Goal: Task Accomplishment & Management: Use online tool/utility

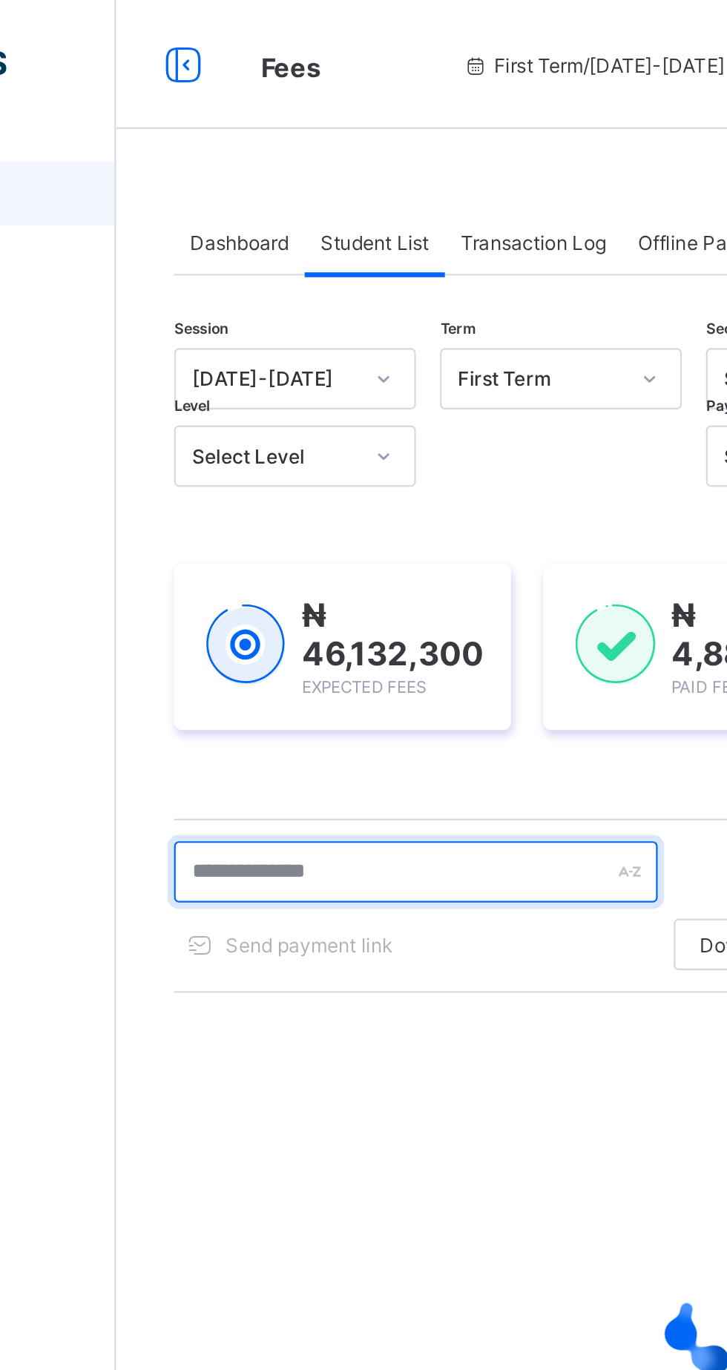
click at [247, 400] on input "text" at bounding box center [316, 401] width 222 height 28
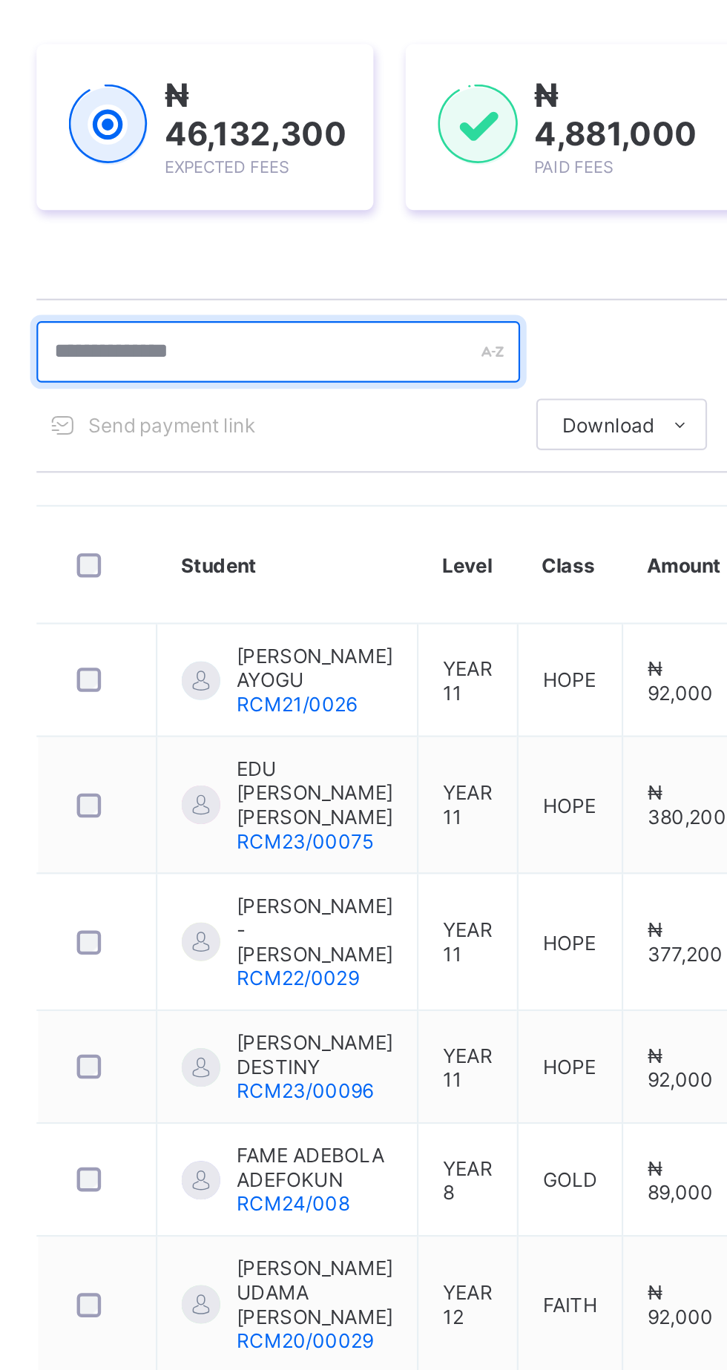
click at [248, 397] on input "text" at bounding box center [316, 401] width 222 height 28
click at [269, 402] on input "text" at bounding box center [316, 401] width 222 height 28
click at [222, 405] on input "text" at bounding box center [316, 401] width 222 height 28
click at [220, 404] on input "text" at bounding box center [316, 401] width 222 height 28
click at [362, 402] on input "text" at bounding box center [316, 401] width 222 height 28
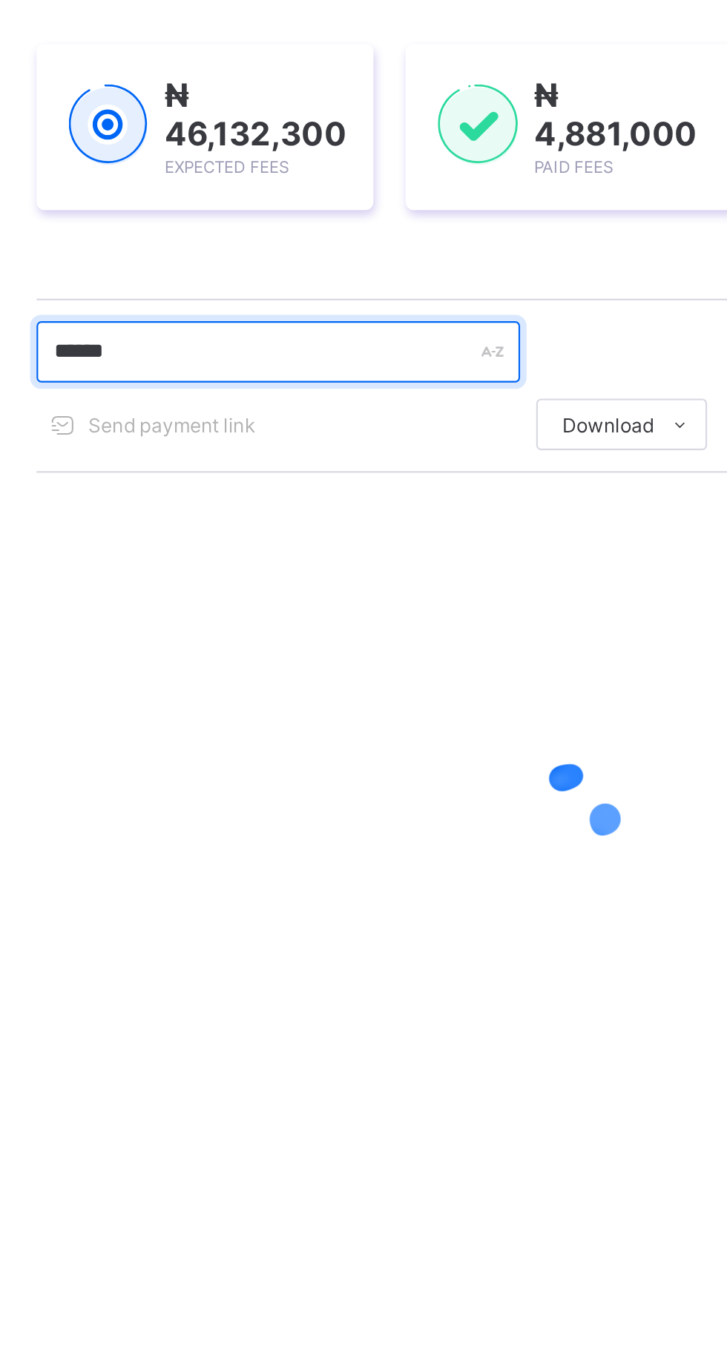
type input "******"
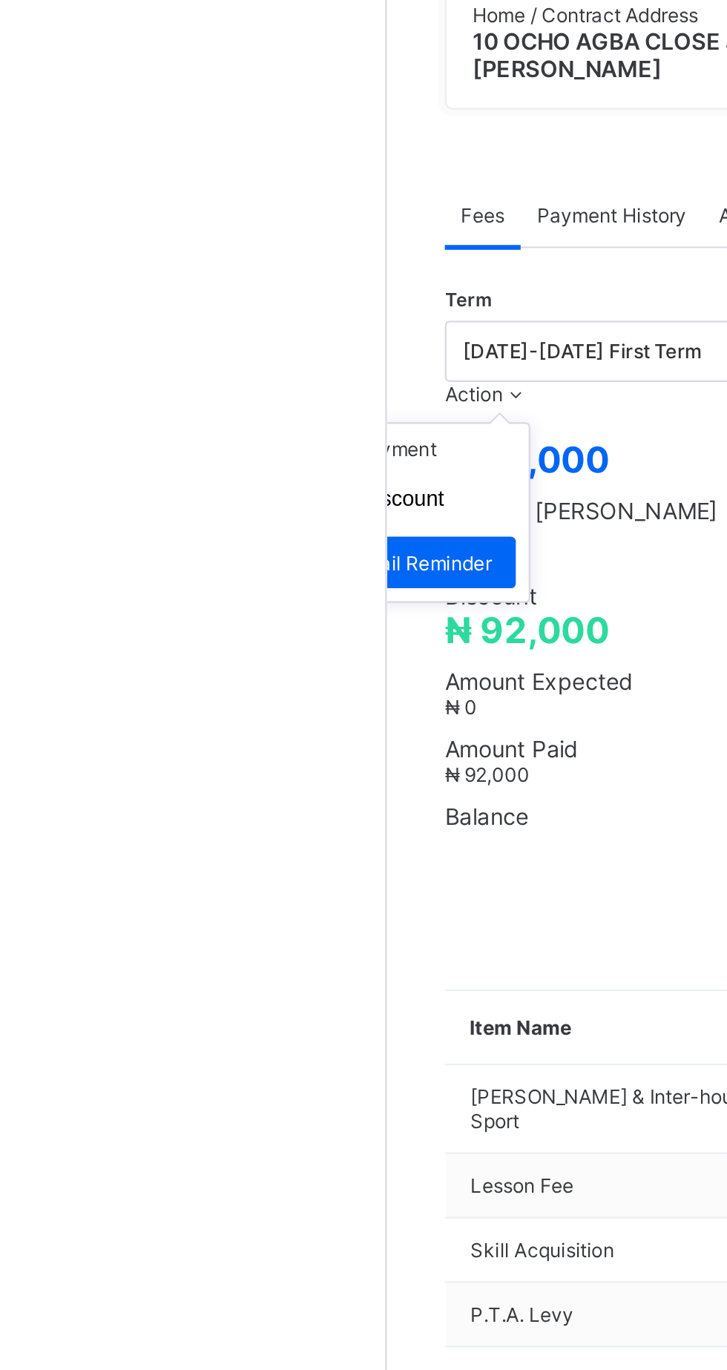
click at [231, 673] on span "Action" at bounding box center [218, 667] width 27 height 11
click at [243, 705] on li "Receive Payment" at bounding box center [183, 693] width 122 height 23
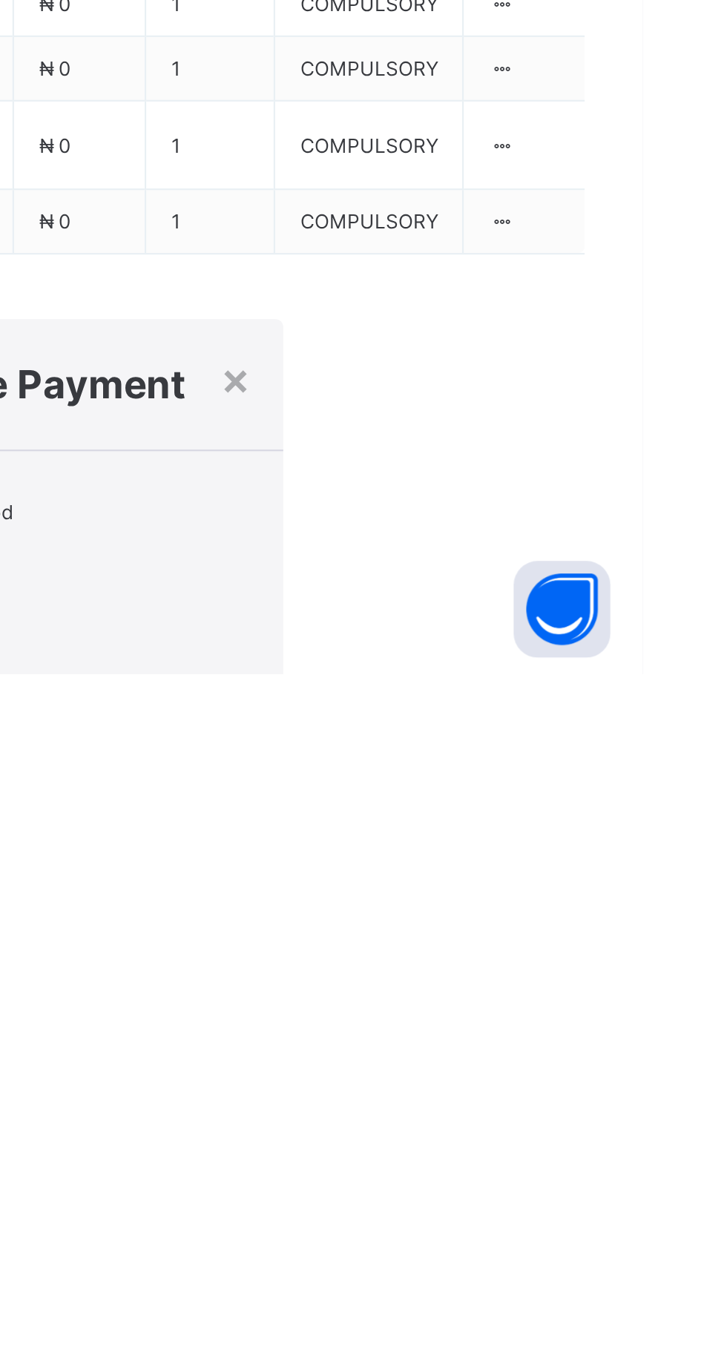
scroll to position [224, 0]
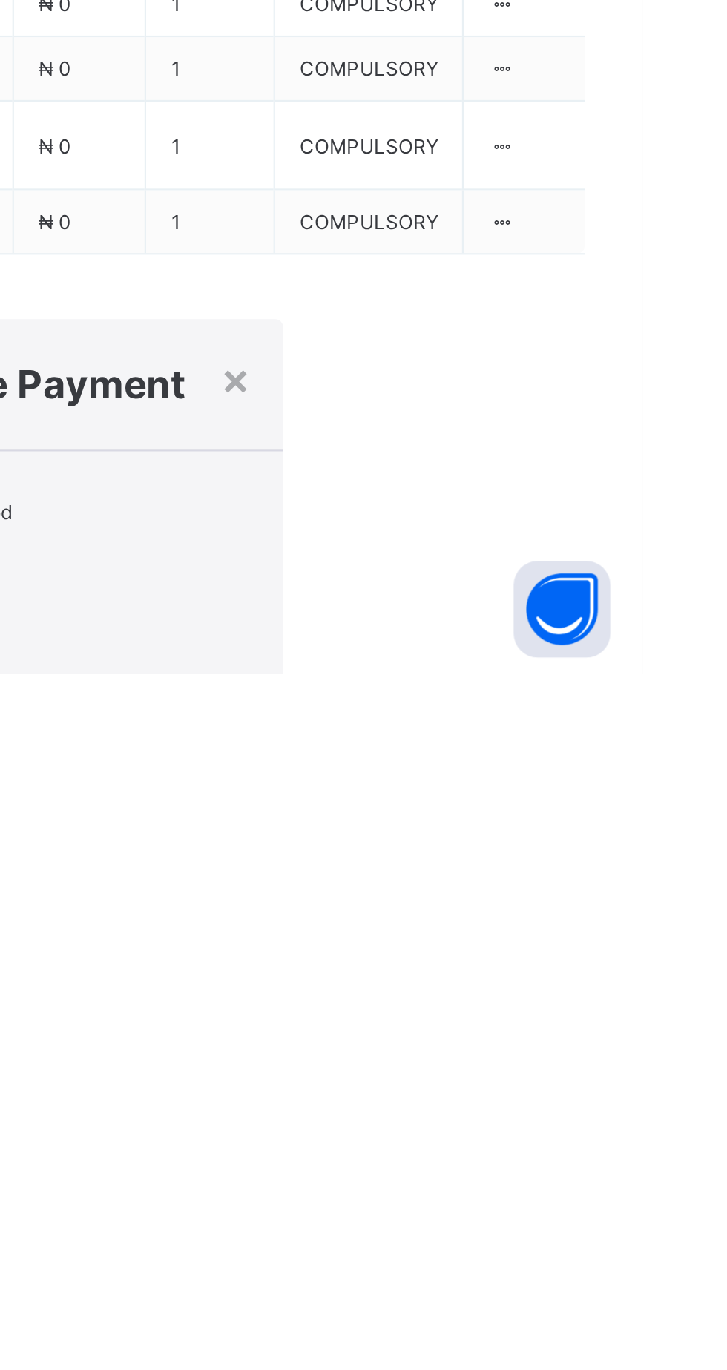
type input "**********"
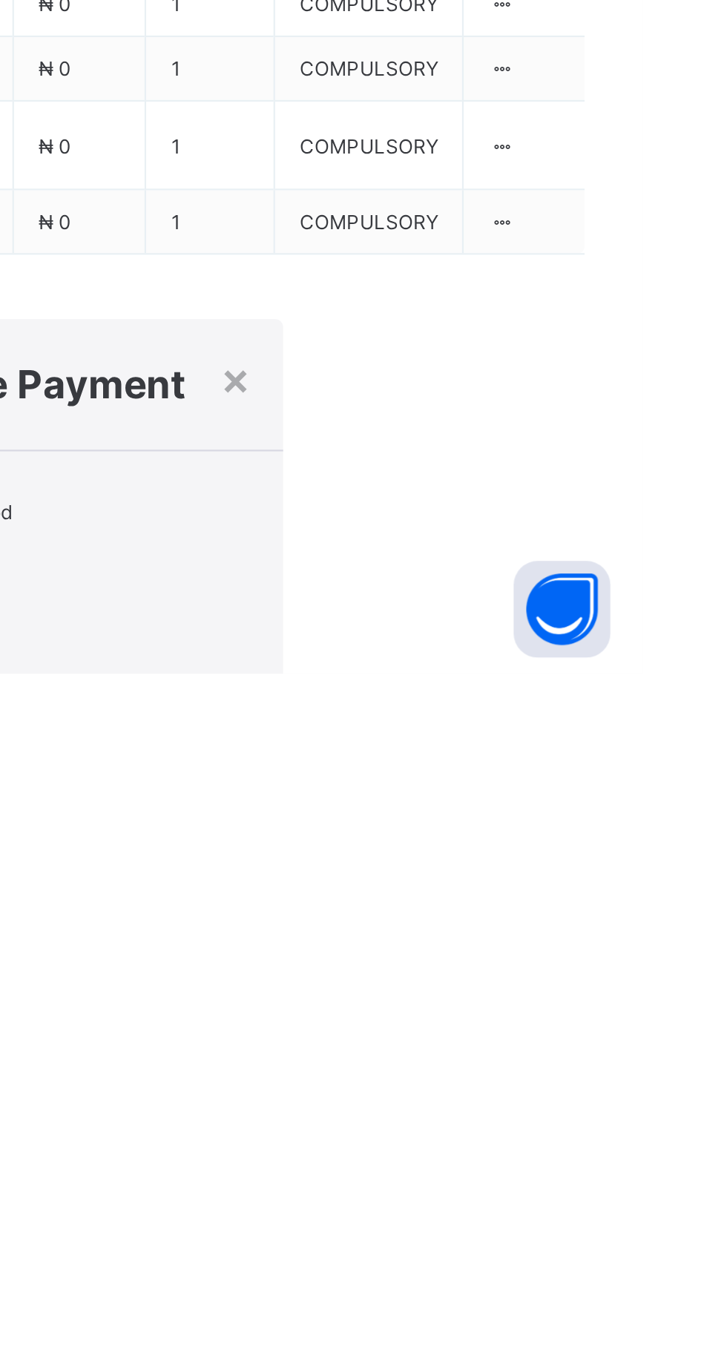
scroll to position [0, 21]
type input "********"
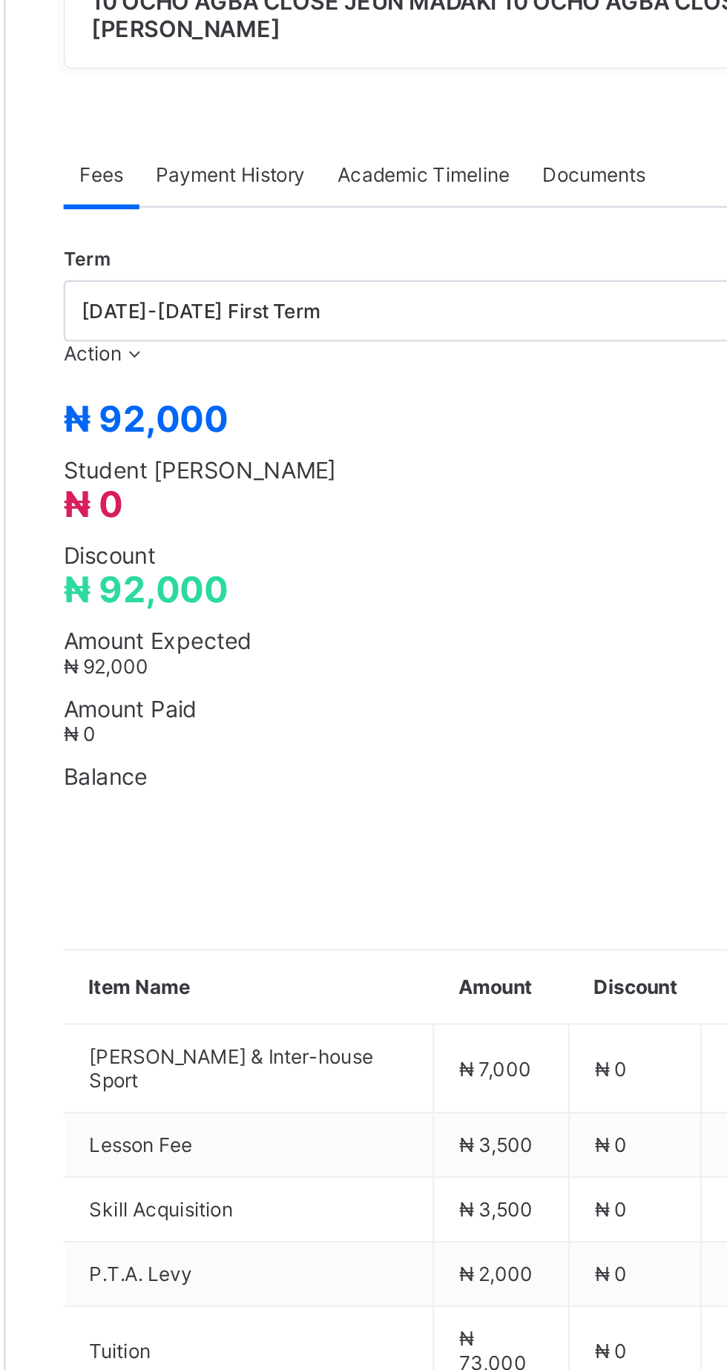
click at [283, 591] on span "Payment History" at bounding box center [281, 585] width 69 height 11
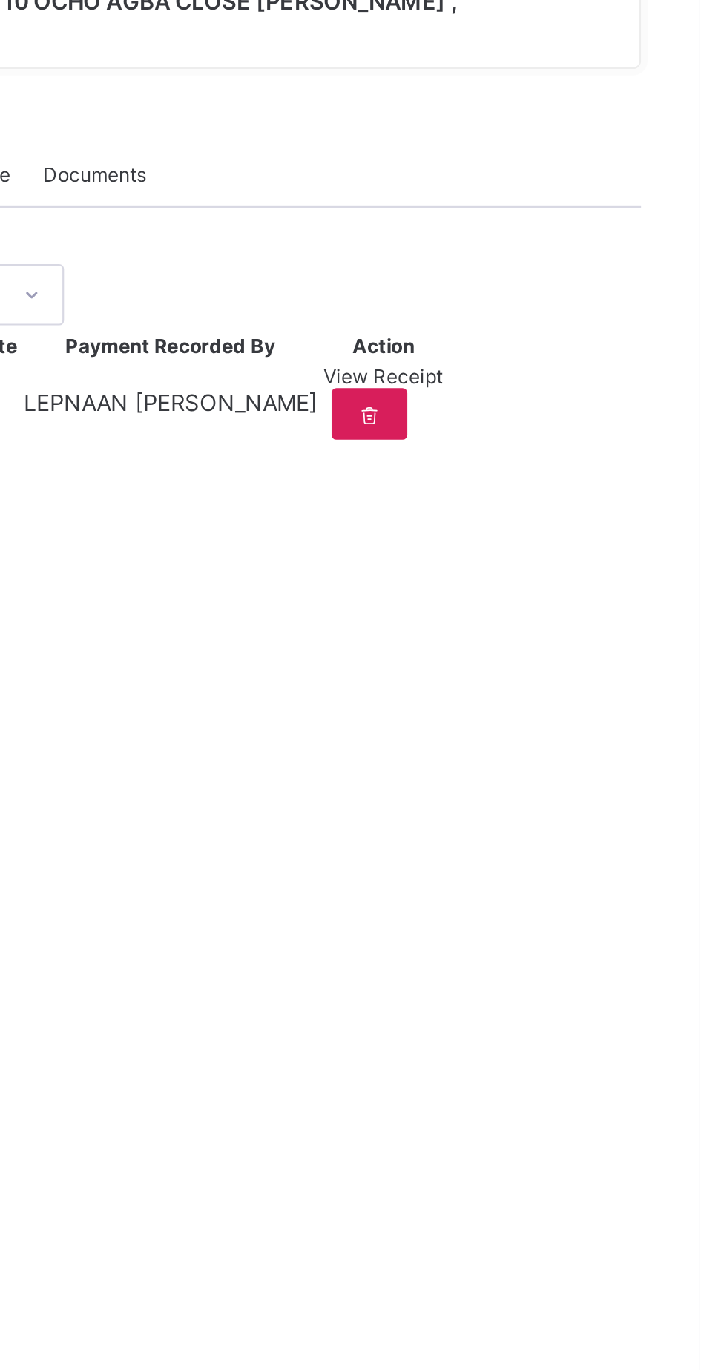
click at [609, 684] on div "View Receipt" at bounding box center [581, 678] width 55 height 11
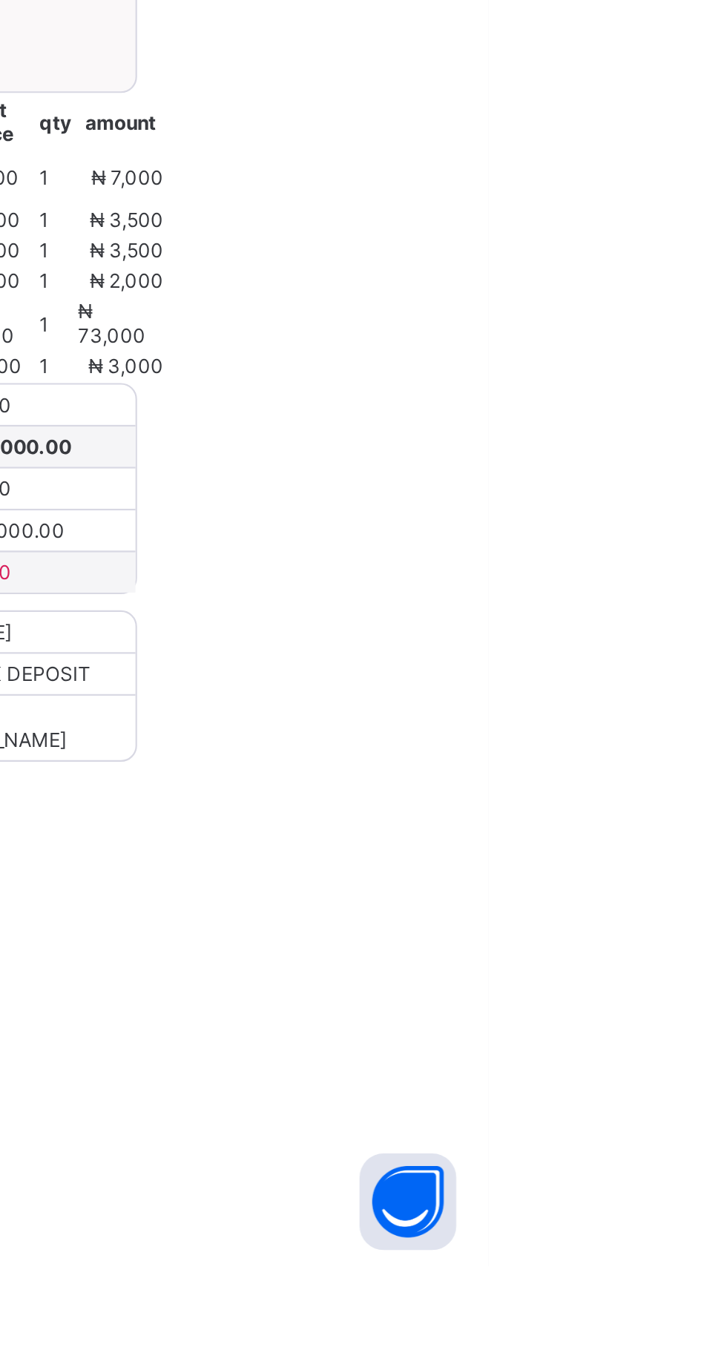
click at [429, 780] on span "Download receipt" at bounding box center [392, 774] width 73 height 11
